Goal: Find specific page/section: Find specific page/section

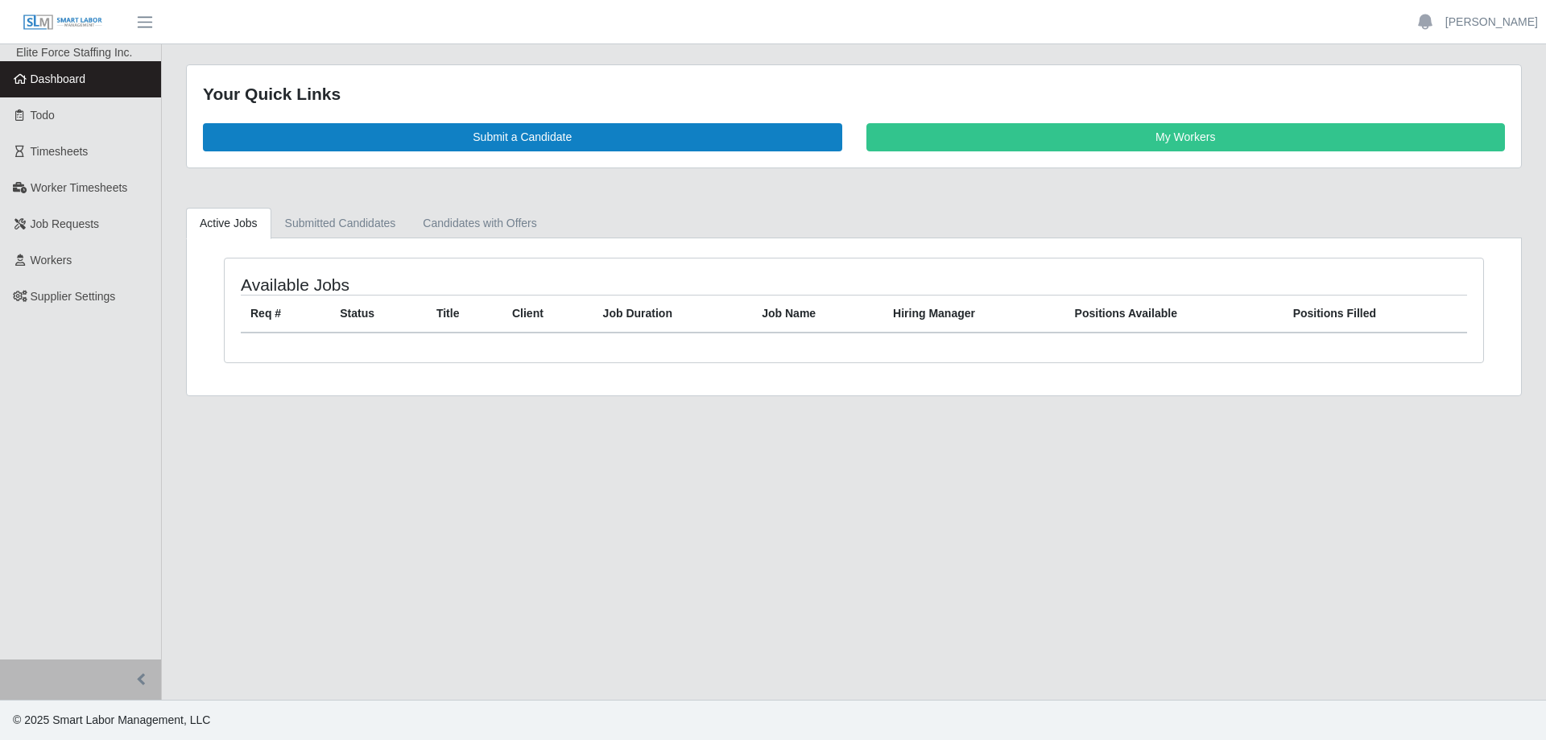
click at [55, 254] on span "Workers" at bounding box center [52, 260] width 42 height 13
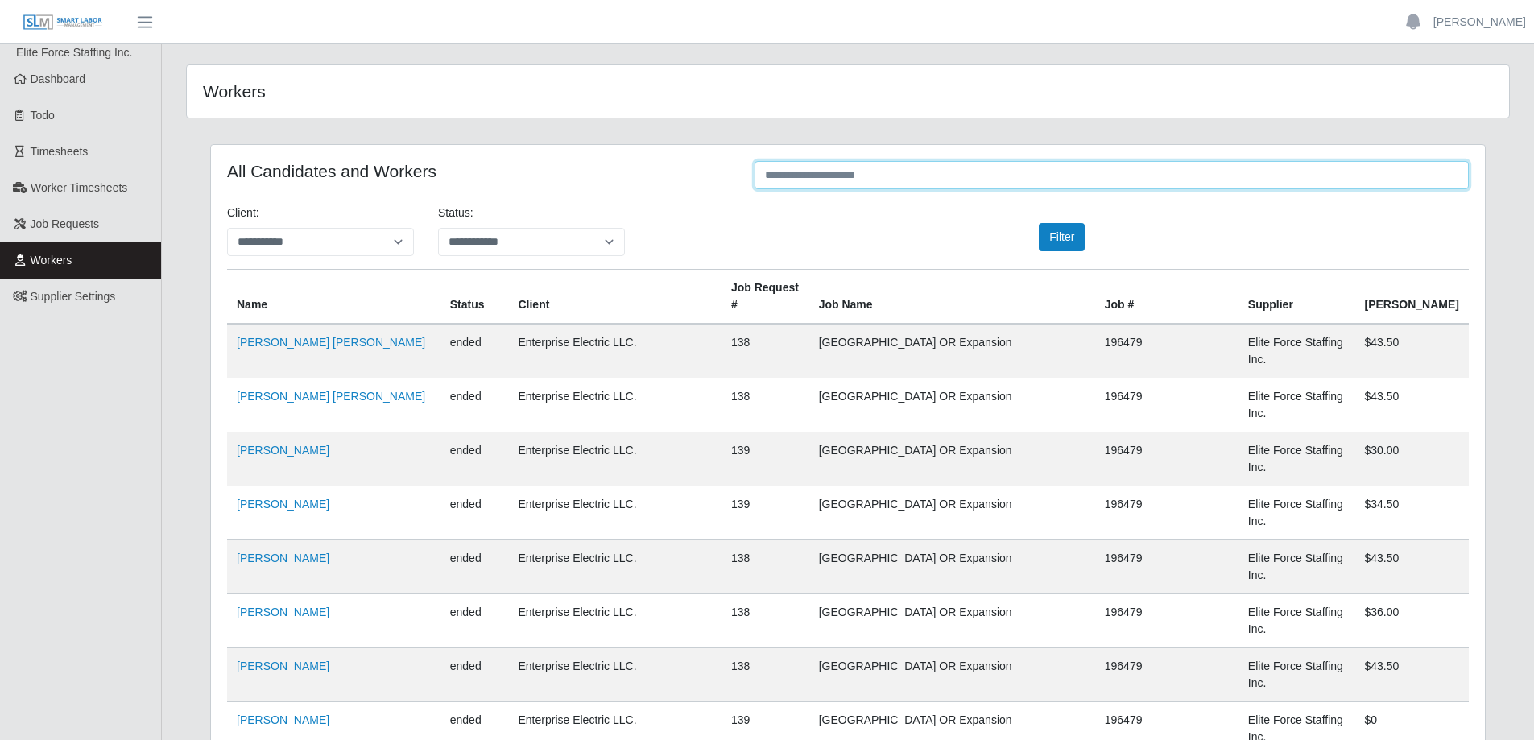
click at [843, 176] on input "text" at bounding box center [1112, 175] width 714 height 28
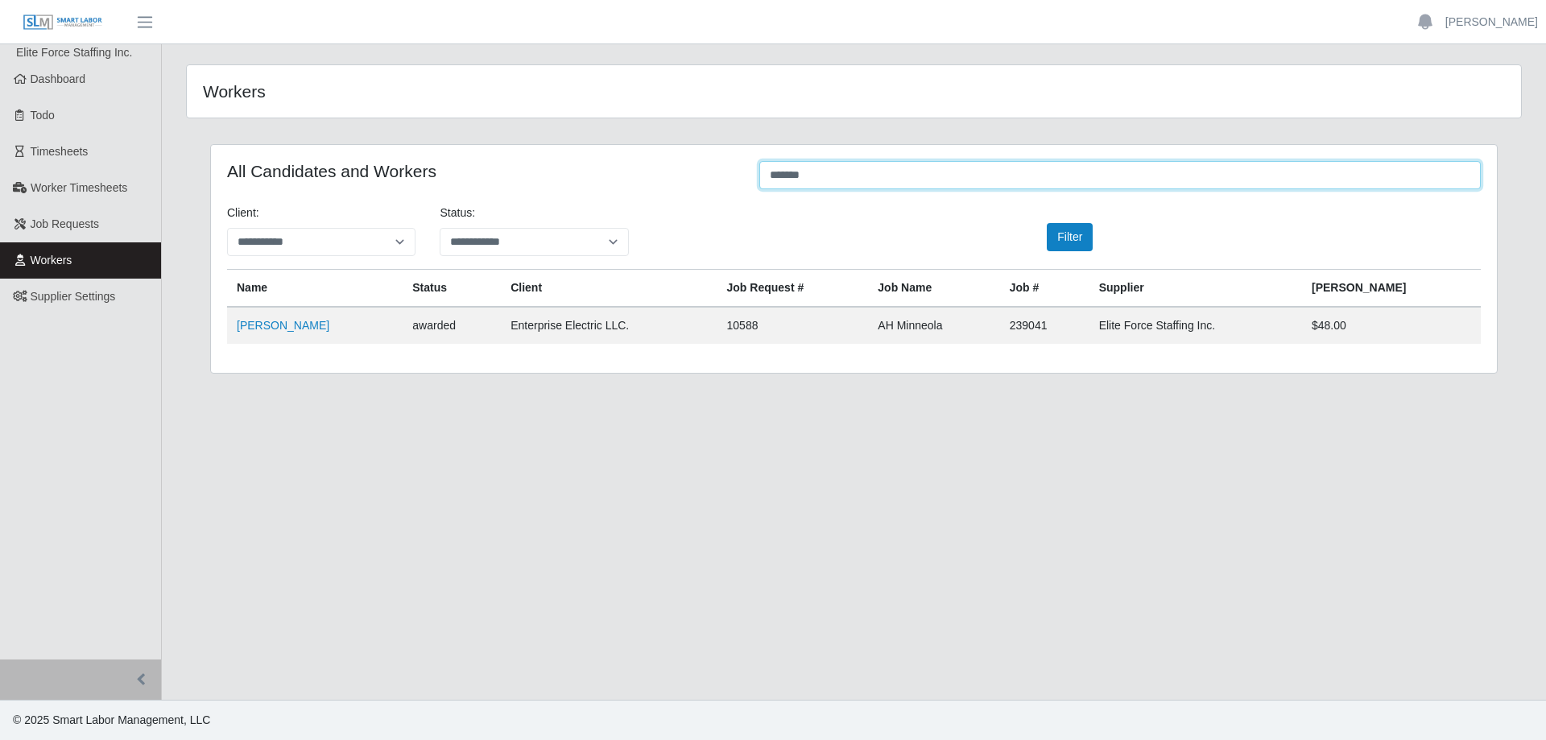
type input "*******"
click at [274, 321] on link "Jangelo Duarte" at bounding box center [283, 325] width 93 height 13
